Goal: Task Accomplishment & Management: Use online tool/utility

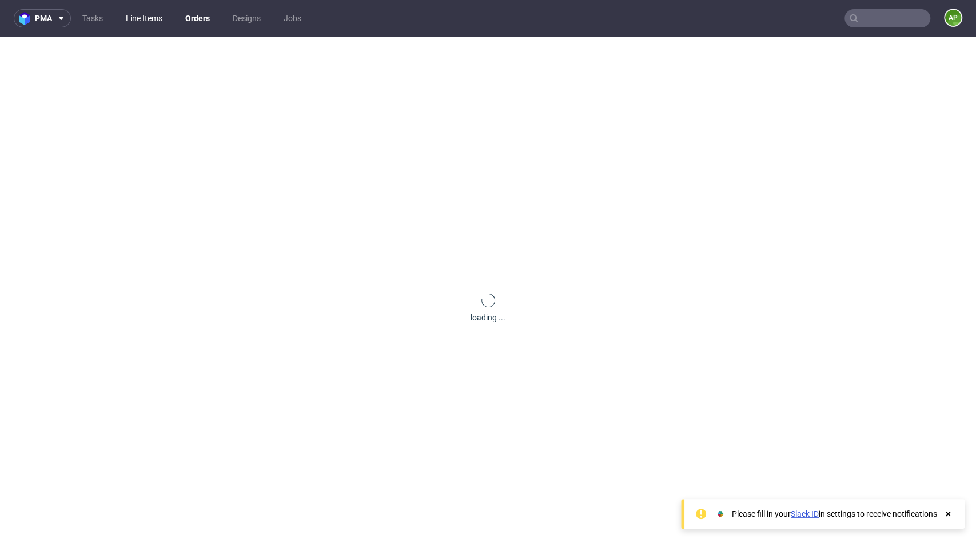
click at [155, 15] on link "Line Items" at bounding box center [144, 18] width 50 height 18
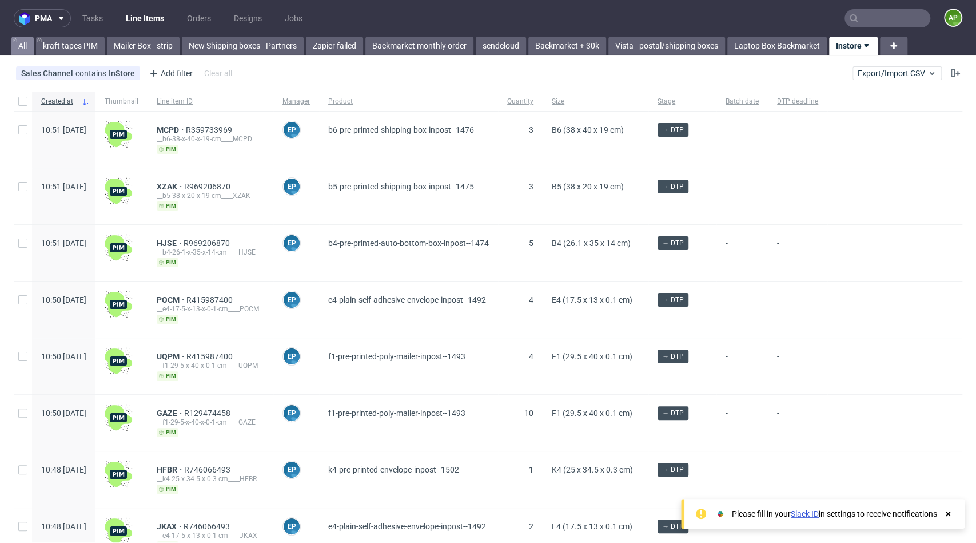
click at [24, 45] on link "All" at bounding box center [22, 46] width 22 height 18
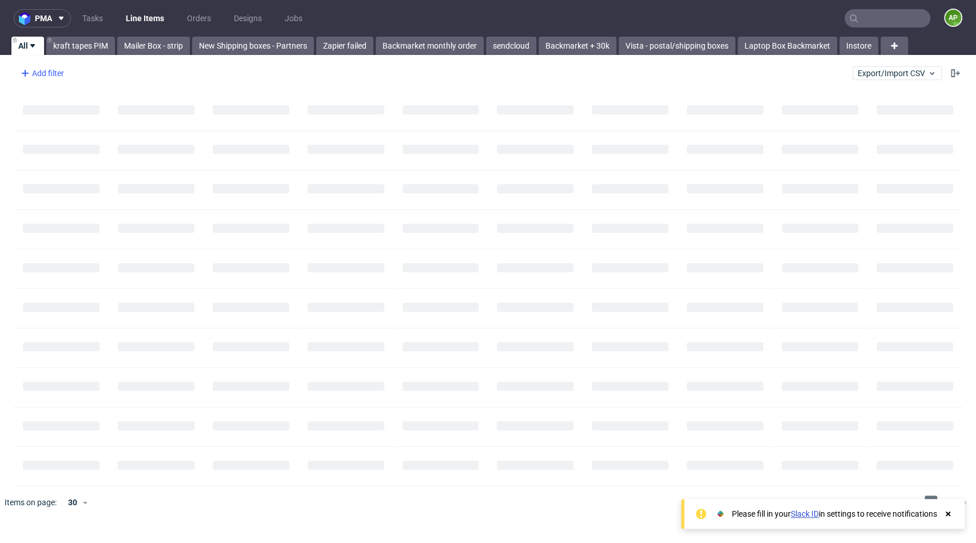
click at [31, 69] on div "Add filter" at bounding box center [41, 73] width 50 height 18
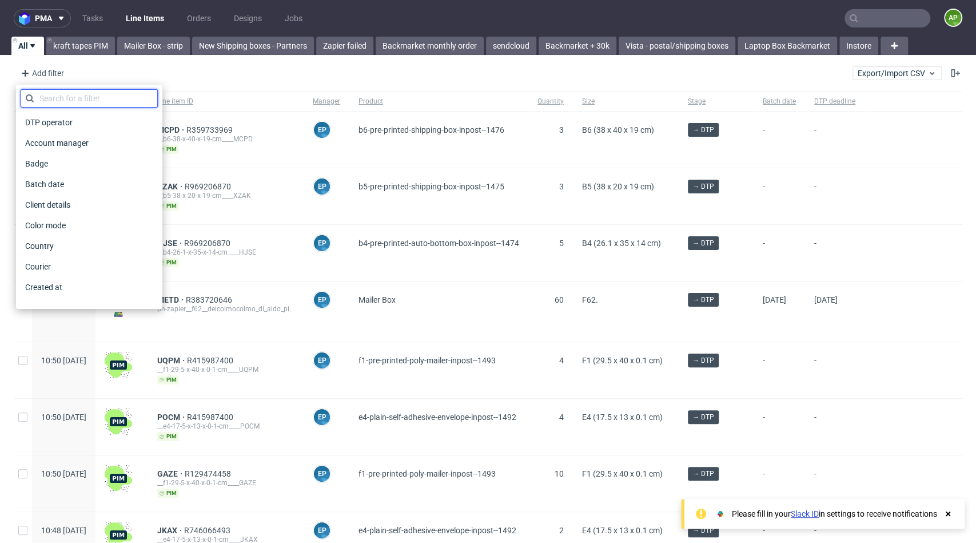
click at [90, 91] on input "text" at bounding box center [89, 98] width 137 height 18
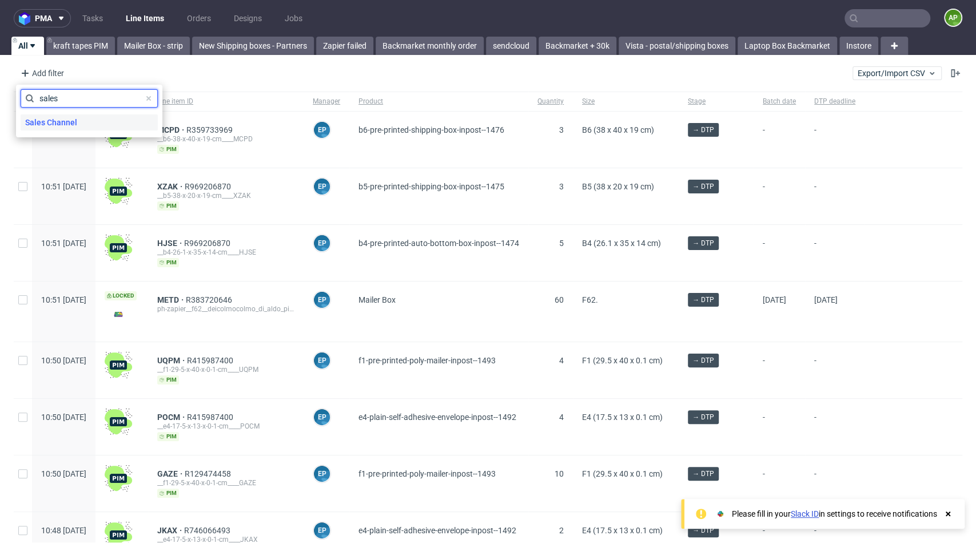
type input "sales"
click at [99, 124] on div "Sales Channel" at bounding box center [89, 122] width 137 height 16
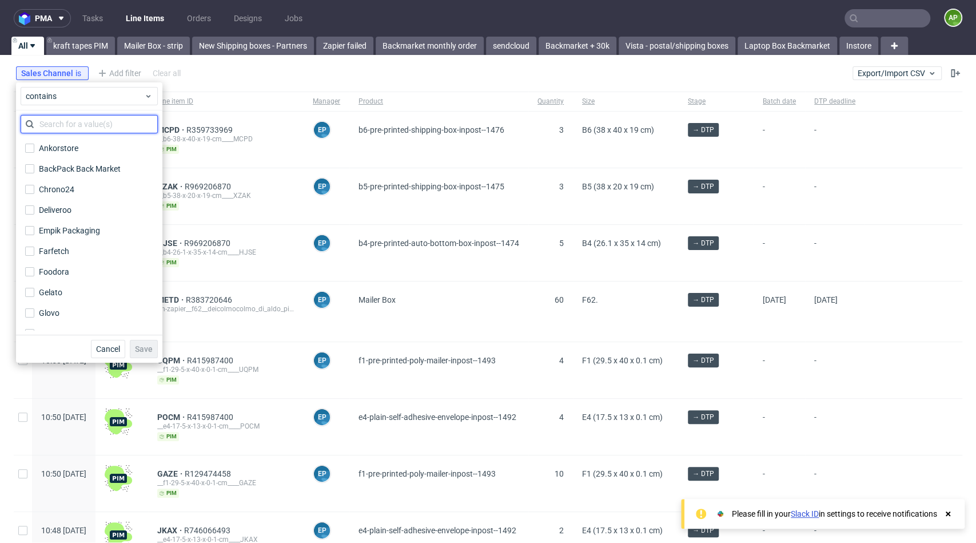
click at [82, 129] on input "text" at bounding box center [89, 124] width 137 height 18
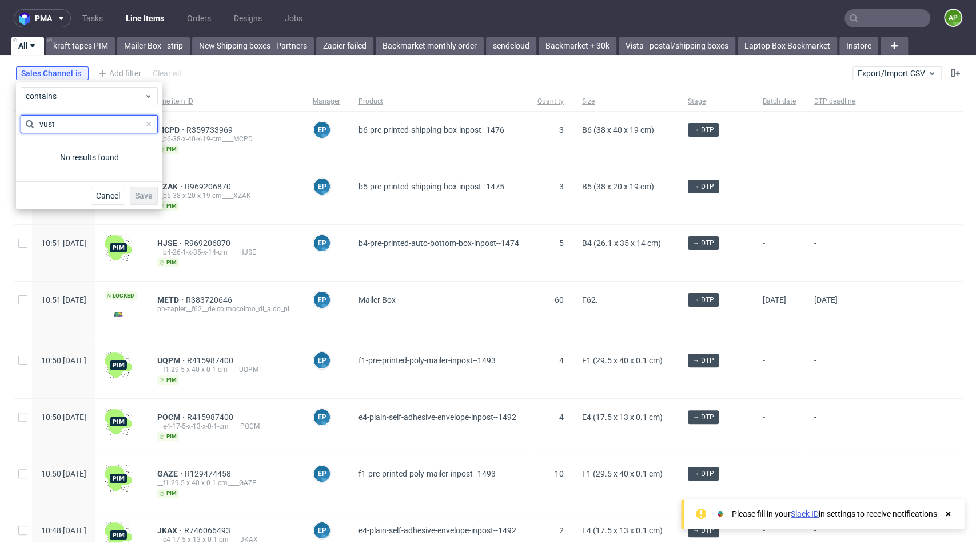
type input "vusta"
type input "vi"
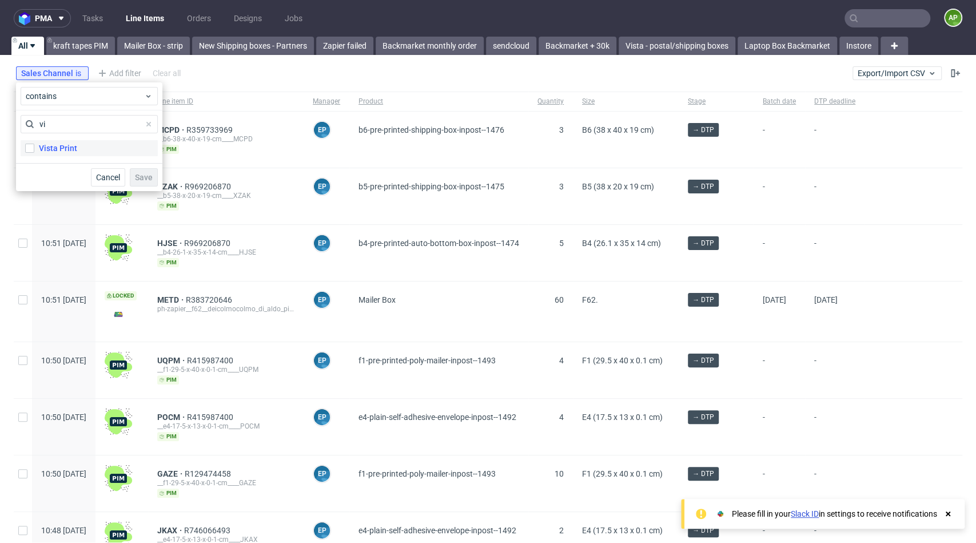
click at [63, 144] on div "Vista Print" at bounding box center [58, 147] width 38 height 11
click at [34, 144] on input "Vista Print" at bounding box center [29, 147] width 9 height 9
checkbox input "true"
click at [150, 174] on span "Save" at bounding box center [144, 177] width 18 height 8
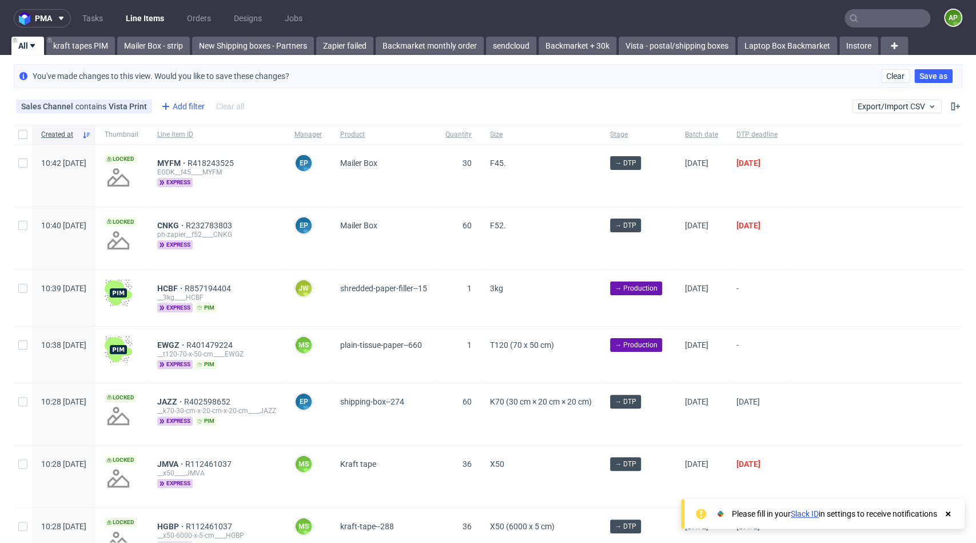
click at [178, 102] on div "Add filter" at bounding box center [182, 106] width 50 height 18
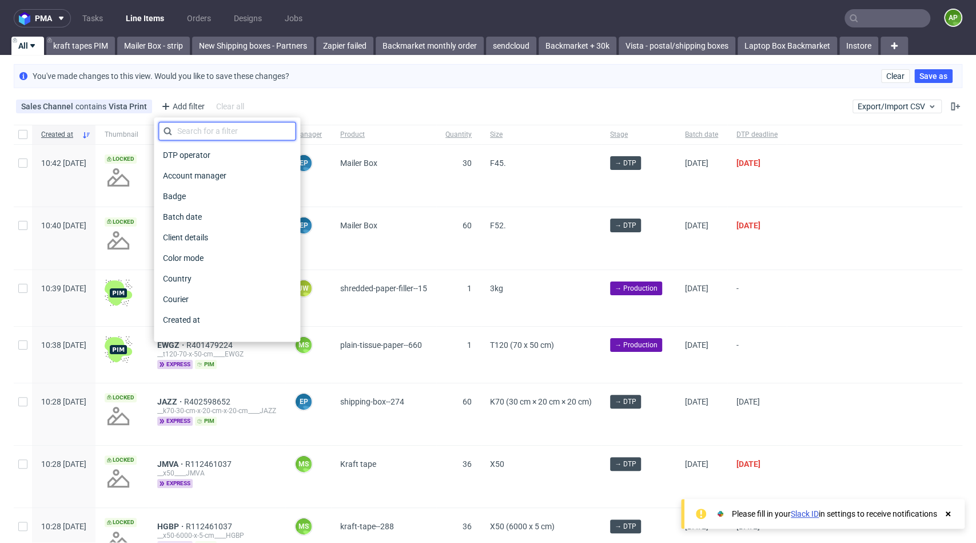
click at [191, 130] on input "text" at bounding box center [226, 131] width 137 height 18
type input "prod"
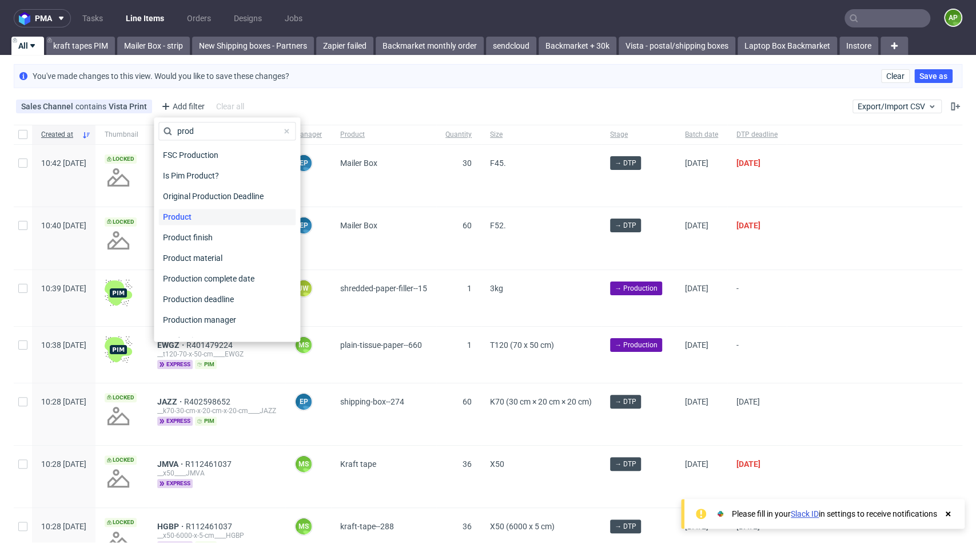
click at [188, 214] on span "Product" at bounding box center [177, 217] width 38 height 16
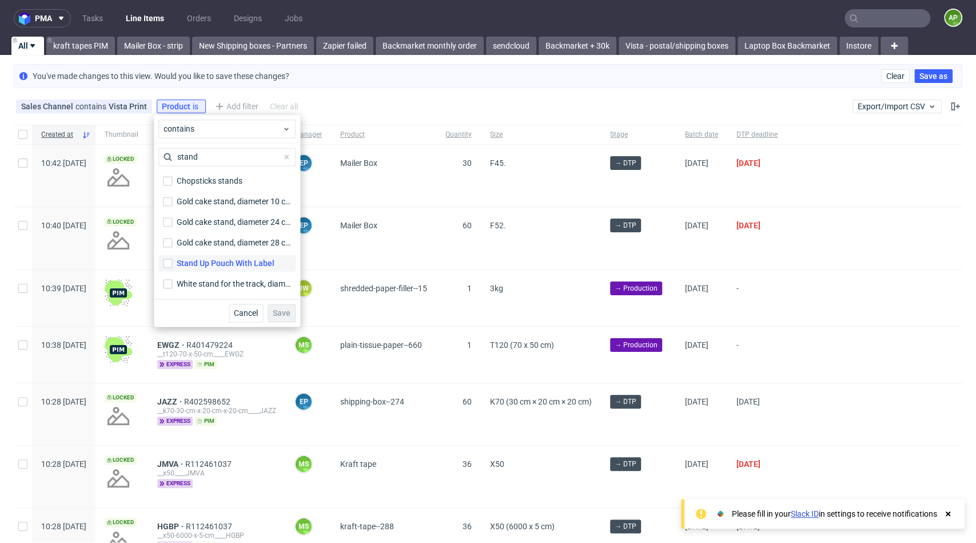
type input "stand"
click at [221, 260] on div "Stand Up Pouch With Label" at bounding box center [226, 262] width 98 height 11
click at [172, 260] on input "Stand Up Pouch With Label" at bounding box center [167, 262] width 9 height 9
checkbox input "true"
click at [236, 157] on input "stand" at bounding box center [226, 156] width 137 height 18
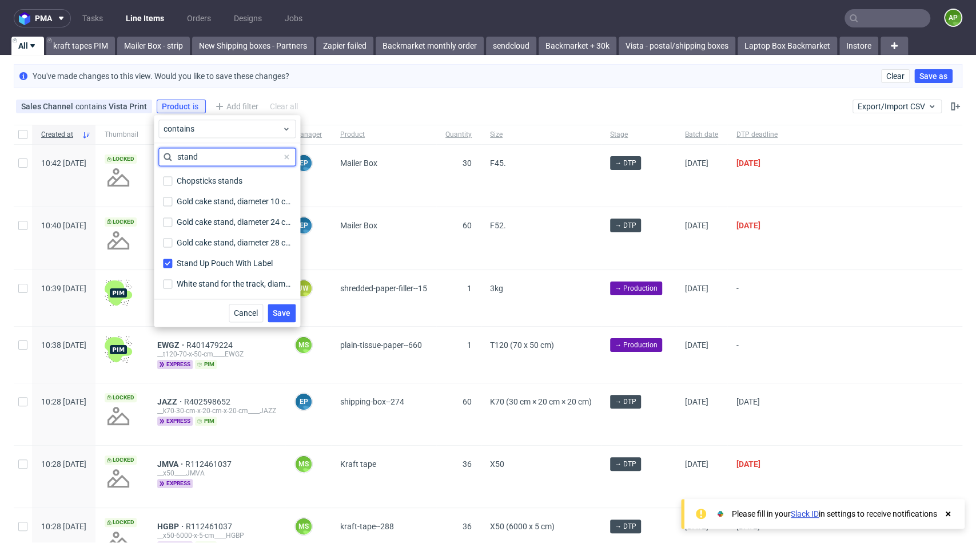
click at [236, 157] on input "stand" at bounding box center [226, 156] width 137 height 18
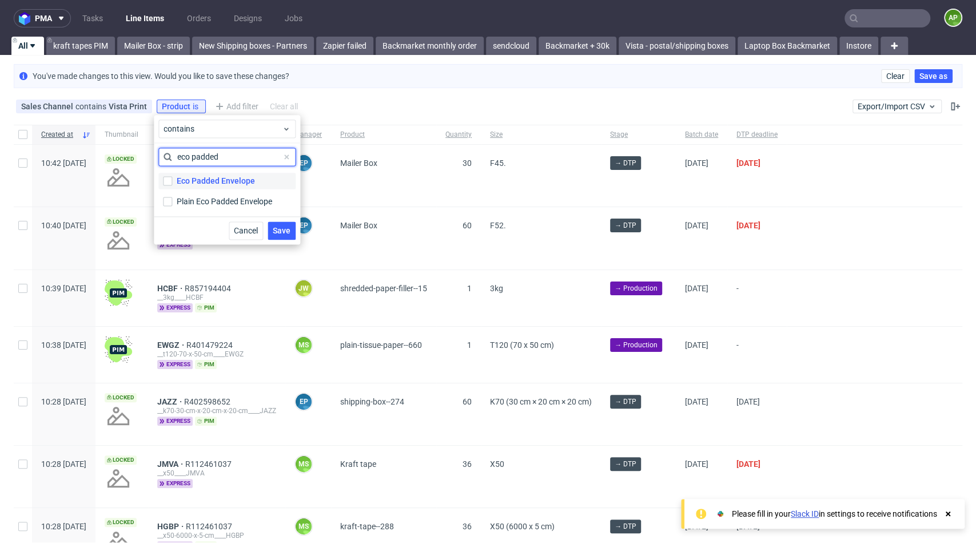
type input "eco padded"
click at [222, 177] on div "Eco Padded Envelope" at bounding box center [216, 180] width 78 height 11
click at [172, 177] on input "Eco Padded Envelope" at bounding box center [167, 180] width 9 height 9
checkbox input "true"
click at [256, 196] on div "Plain Eco Padded Envelope" at bounding box center [226, 201] width 99 height 11
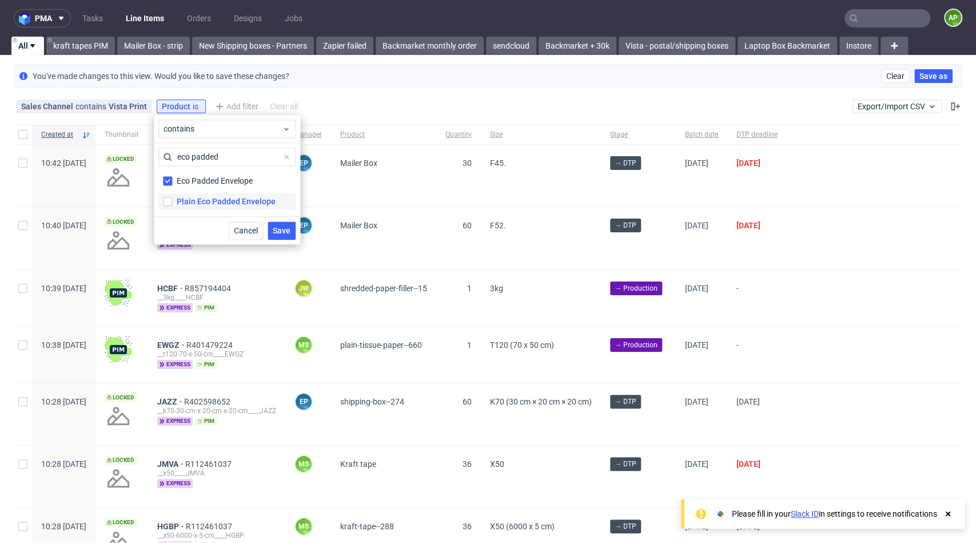
click at [172, 197] on input "Plain Eco Padded Envelope" at bounding box center [167, 201] width 9 height 9
checkbox input "true"
click at [273, 228] on span "Save" at bounding box center [282, 230] width 18 height 8
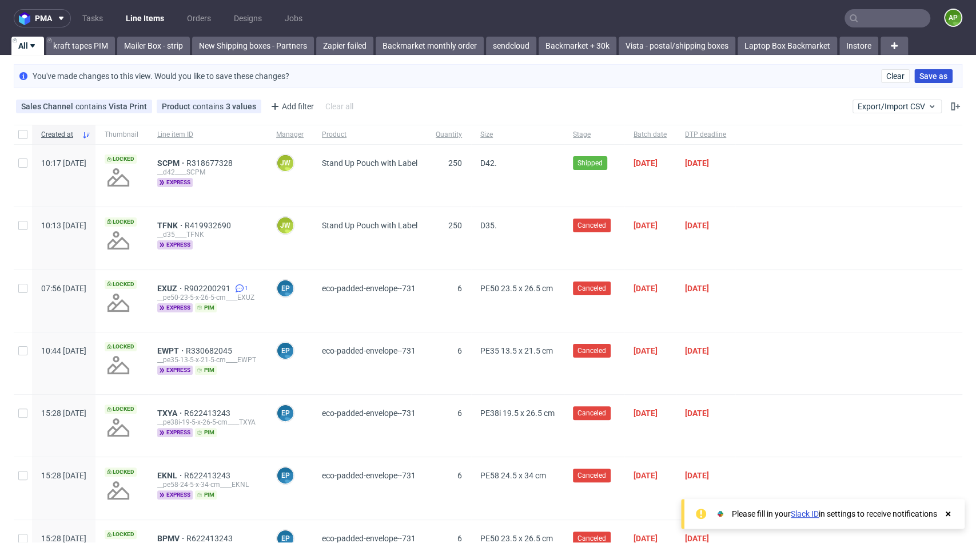
click at [919, 73] on span "Save as" at bounding box center [933, 76] width 28 height 8
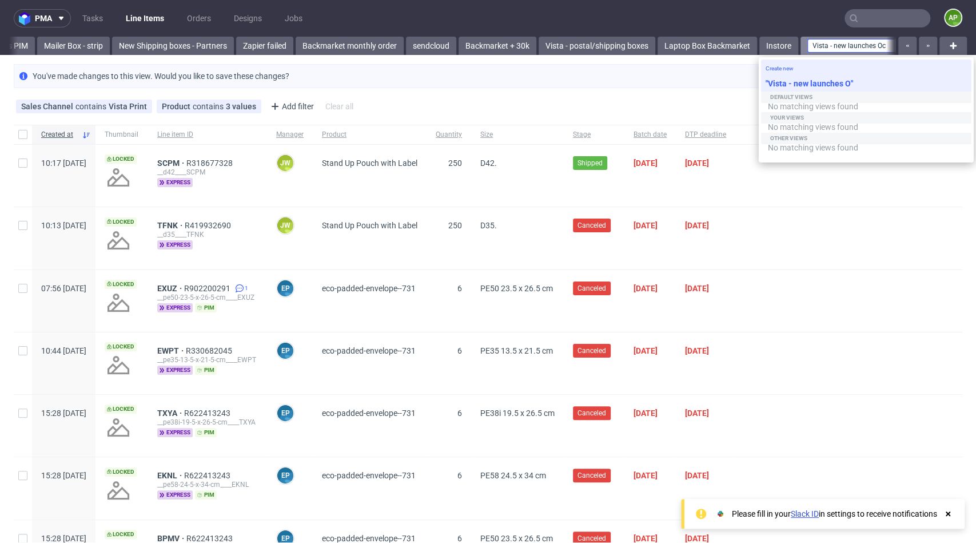
scroll to position [0, 82]
type input "Vista - new launches October"
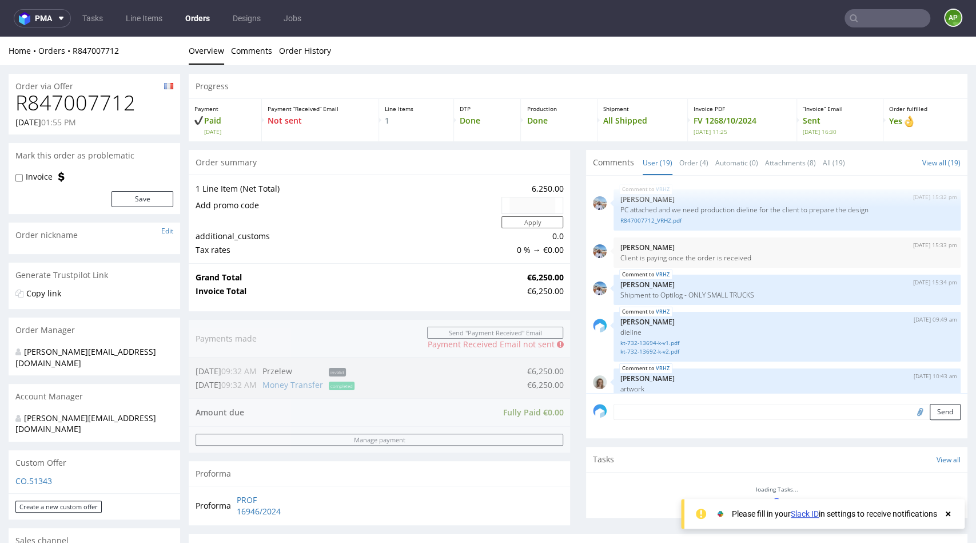
scroll to position [826, 0]
